Goal: Find specific page/section: Find specific page/section

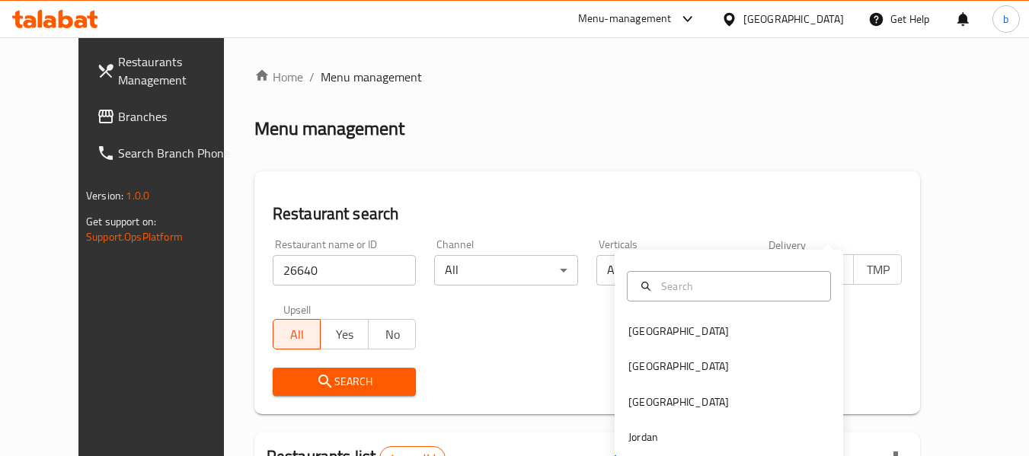
scroll to position [210, 0]
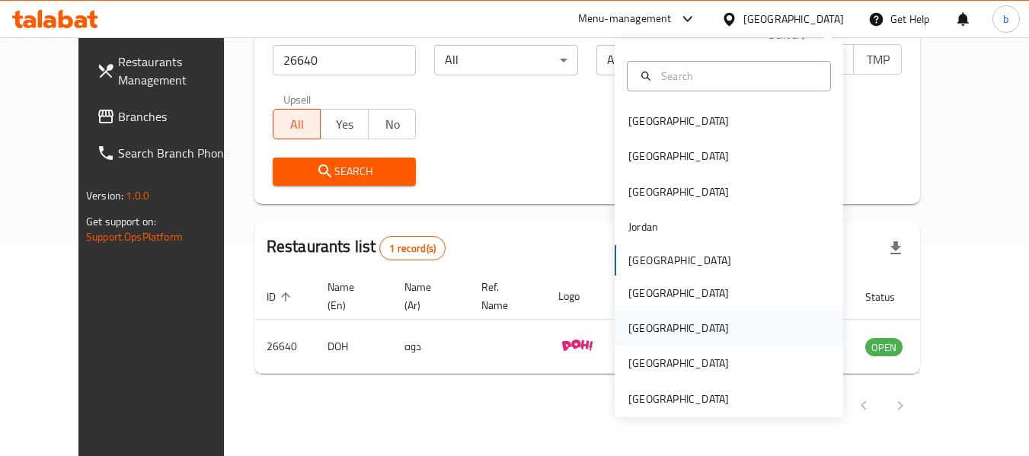
click at [629, 322] on div "[GEOGRAPHIC_DATA]" at bounding box center [679, 328] width 101 height 17
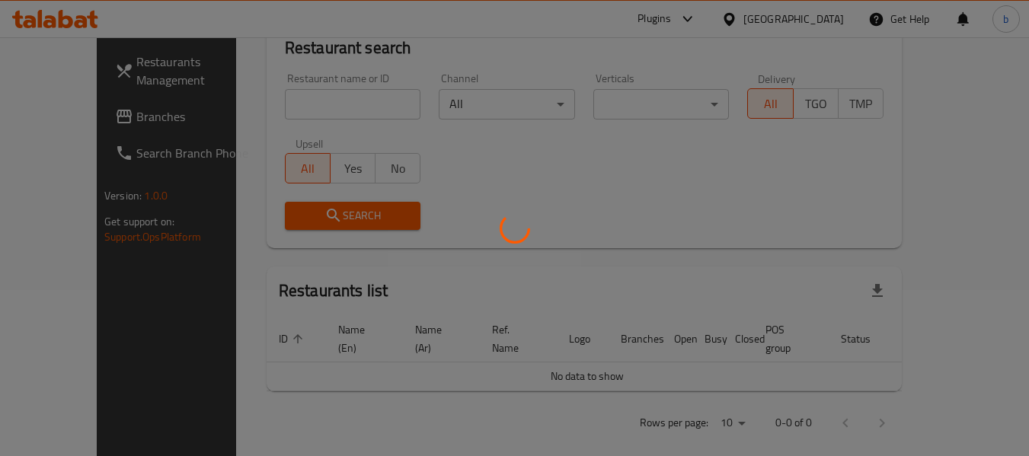
click at [47, 111] on div at bounding box center [514, 228] width 1029 height 456
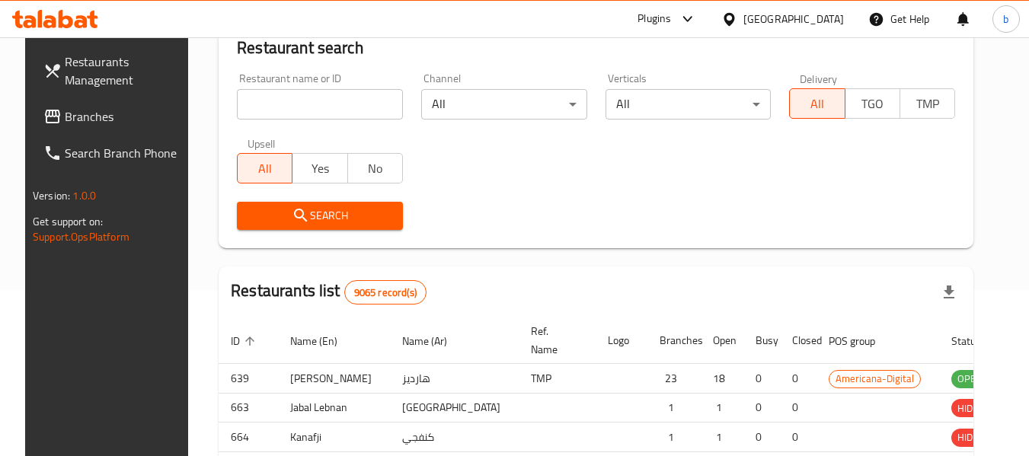
scroll to position [210, 0]
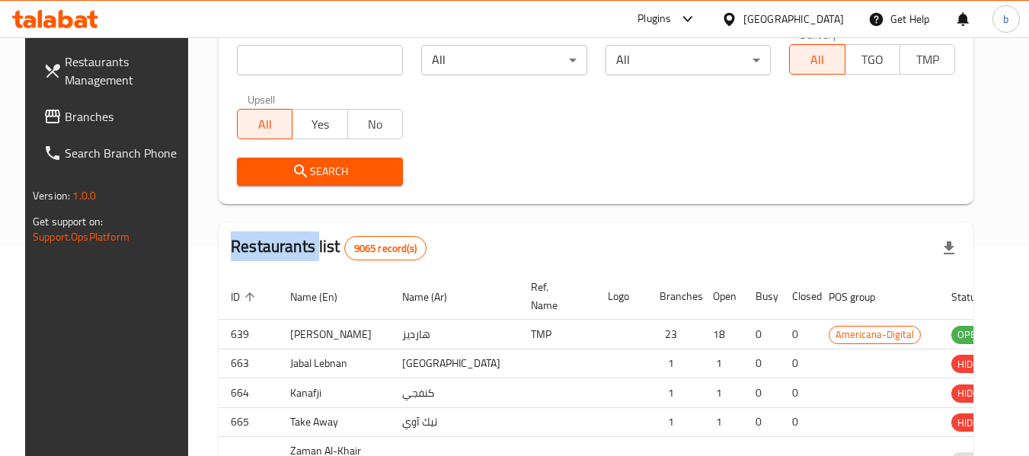
click at [47, 111] on div at bounding box center [514, 228] width 1029 height 456
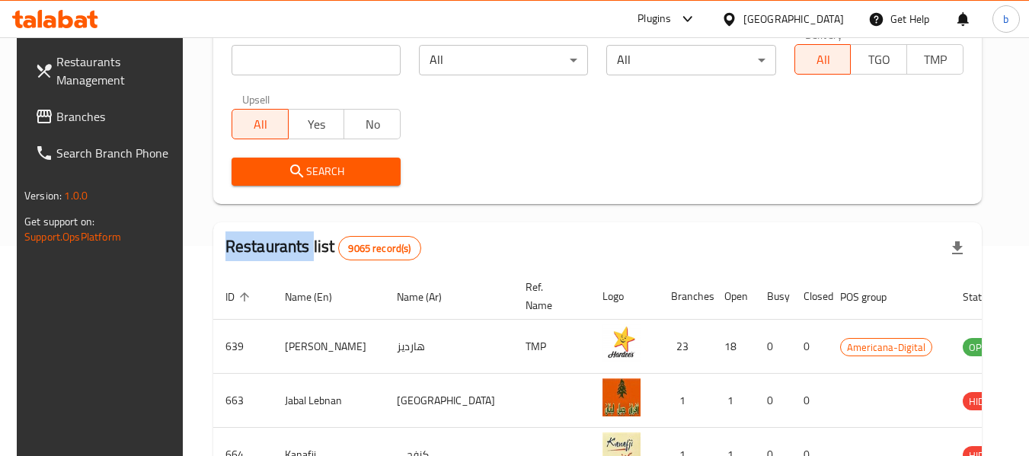
click at [80, 117] on span "Branches" at bounding box center [116, 116] width 120 height 18
